Goal: Information Seeking & Learning: Understand process/instructions

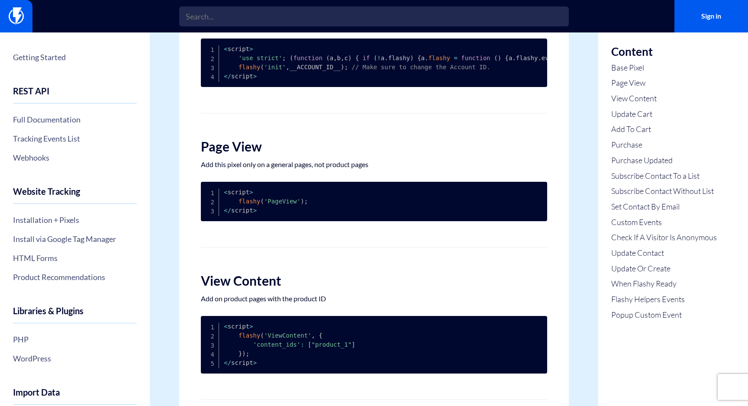
click at [671, 168] on ul "Base Pixel Page View View Content Update Cart Add To Cart Purchase Purchase Upd…" at bounding box center [664, 191] width 106 height 258
click at [669, 171] on link "Subscribe Contact To a List" at bounding box center [664, 176] width 106 height 11
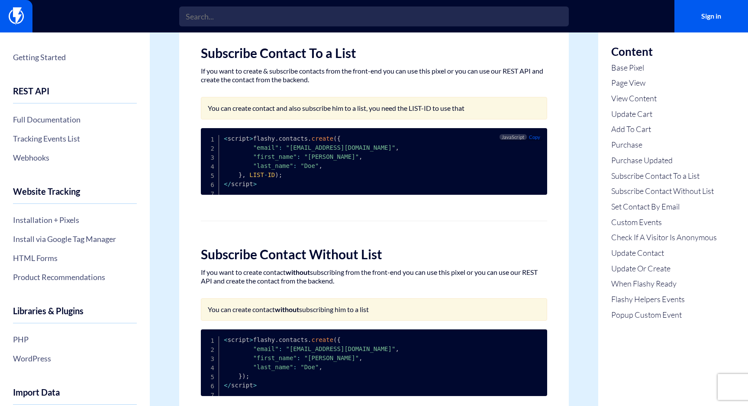
scroll to position [1364, 0]
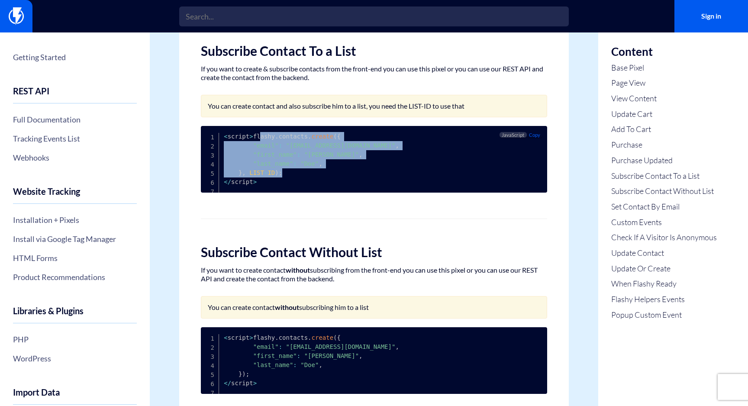
drag, startPoint x: 239, startPoint y: 146, endPoint x: 288, endPoint y: 183, distance: 60.9
click at [288, 183] on pre "< script > flashy . contacts . create ( { "email" : "[EMAIL_ADDRESS][DOMAIN_NAM…" at bounding box center [374, 159] width 346 height 67
copy code "flashy . contacts . create ( { "email" : "[EMAIL_ADDRESS][DOMAIN_NAME]" , "firs…"
